Goal: Information Seeking & Learning: Find specific fact

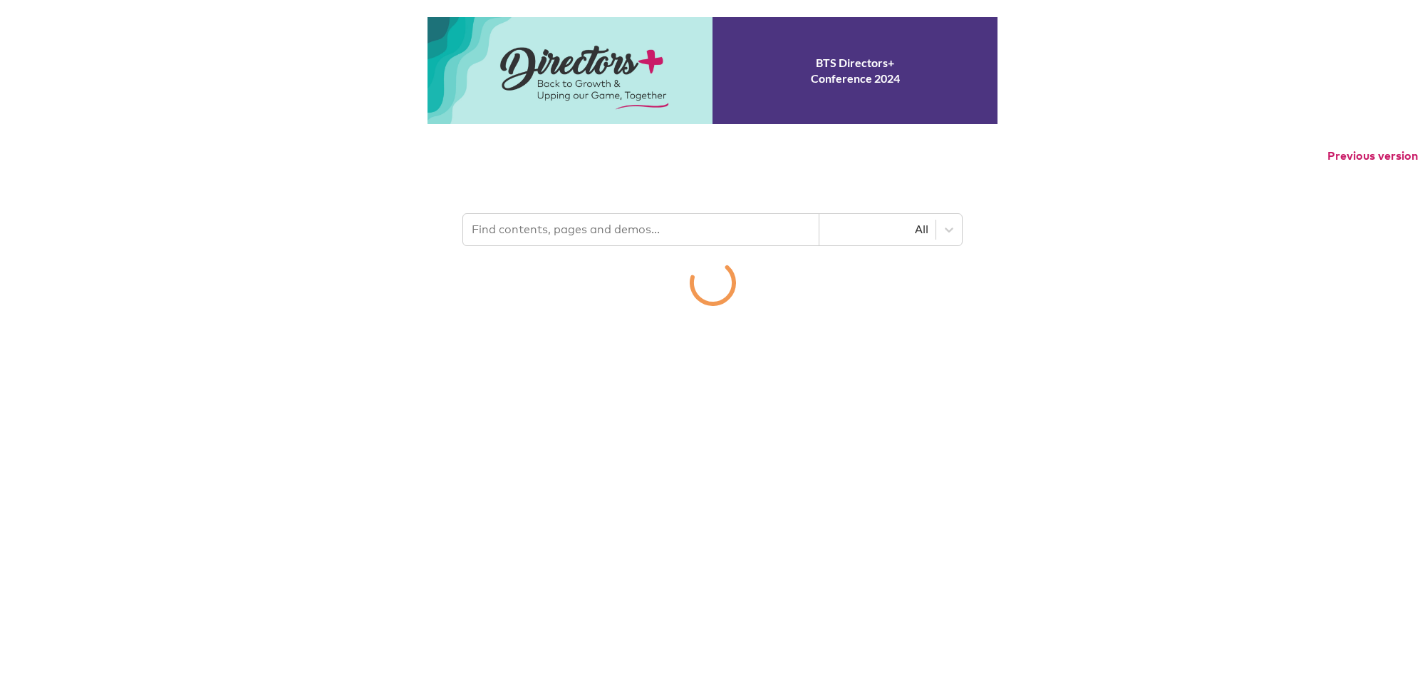
drag, startPoint x: 0, startPoint y: 0, endPoint x: 679, endPoint y: 282, distance: 734.6
click at [751, 215] on div "BTS Directors+ Conference 2024 Previous version All" at bounding box center [712, 161] width 1425 height 289
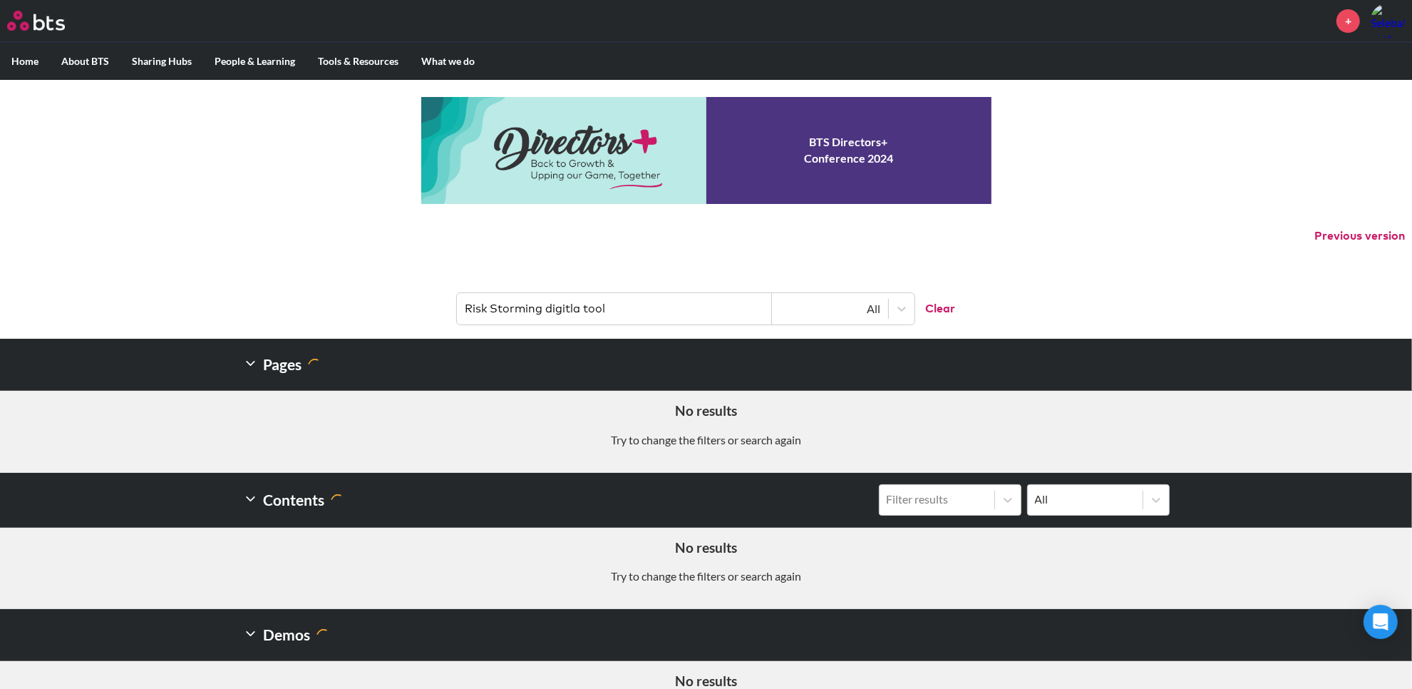
click at [572, 303] on input "Risk Storming digitla tool" at bounding box center [614, 308] width 315 height 31
click at [579, 309] on input "Risk Storming digitla tool" at bounding box center [614, 308] width 315 height 31
type input "Risk Storming digital tool"
drag, startPoint x: 622, startPoint y: 314, endPoint x: 383, endPoint y: 314, distance: 239.5
click at [383, 314] on header "Risk Storming digital tool All Clear" at bounding box center [706, 301] width 1412 height 74
